Goal: Find specific page/section: Find specific page/section

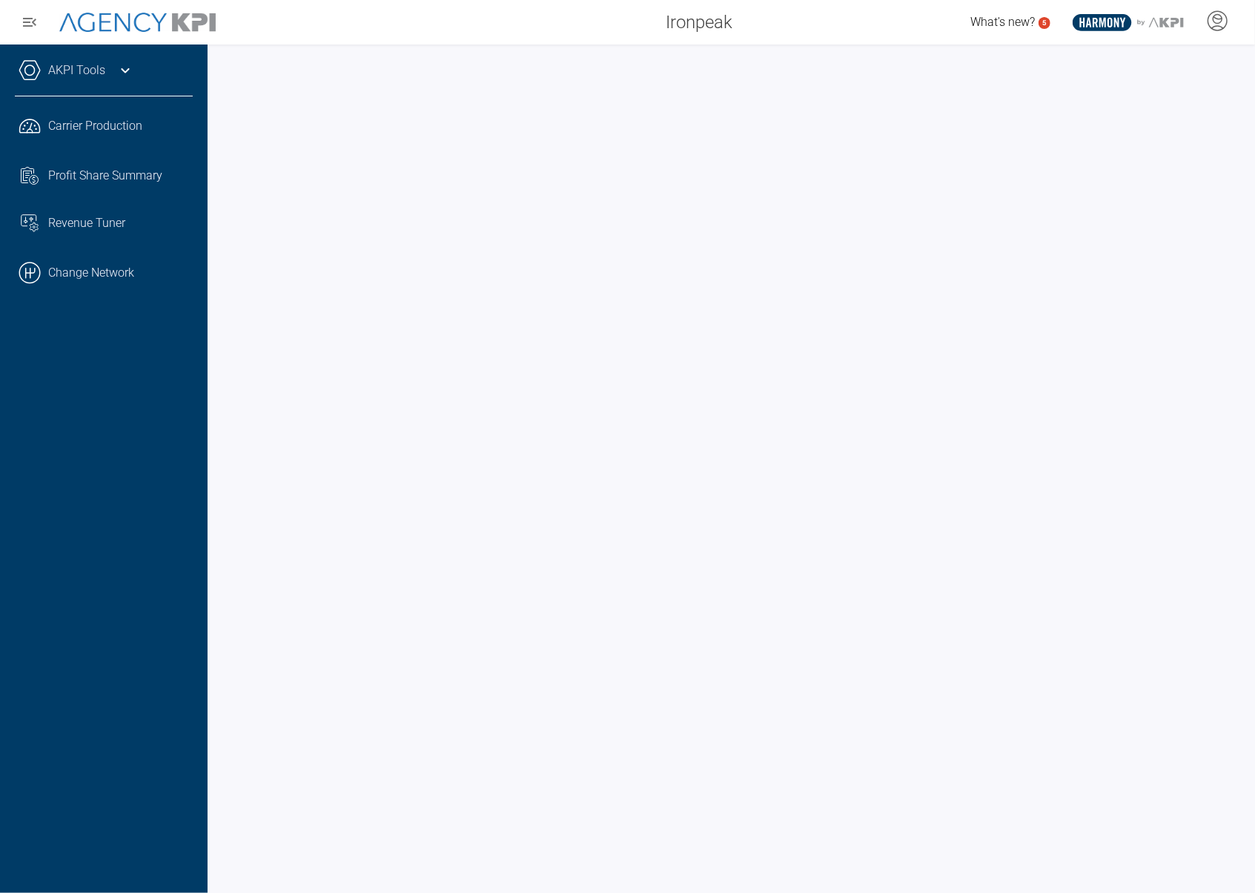
click at [649, 539] on div at bounding box center [731, 468] width 1047 height 848
click at [106, 285] on link ".cls-1{fill:none;stroke:#000;stroke-linecap:round;stroke-linejoin:round;stroke-…" at bounding box center [104, 273] width 208 height 44
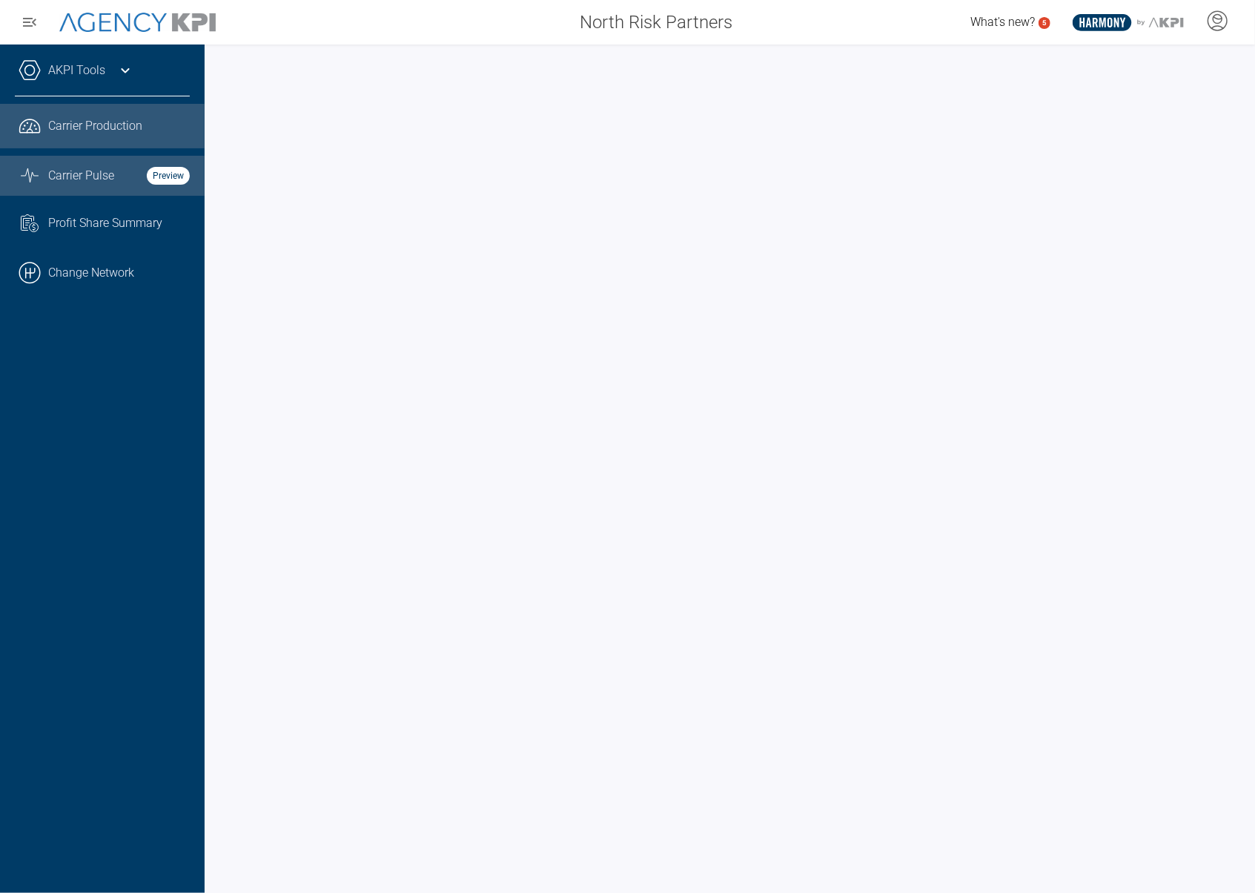
click at [99, 181] on span "Carrier Pulse" at bounding box center [81, 176] width 66 height 18
